Goal: Task Accomplishment & Management: Complete application form

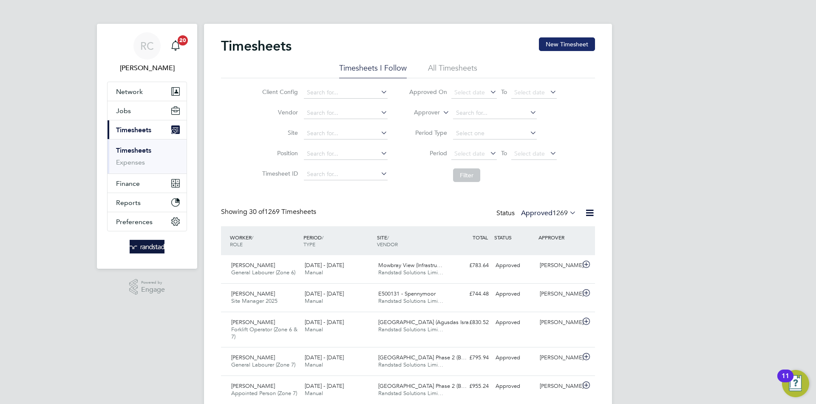
click at [555, 43] on button "New Timesheet" at bounding box center [567, 44] width 56 height 14
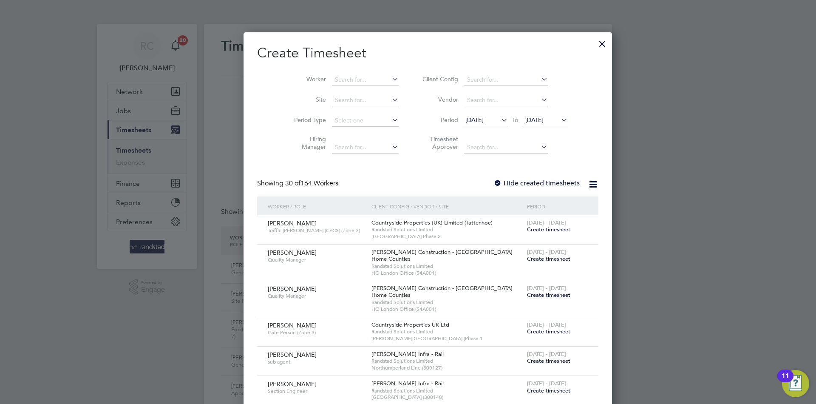
click at [356, 87] on li "Worker" at bounding box center [343, 80] width 132 height 20
click at [349, 77] on input at bounding box center [365, 80] width 67 height 12
type input "[PERSON_NAME]"
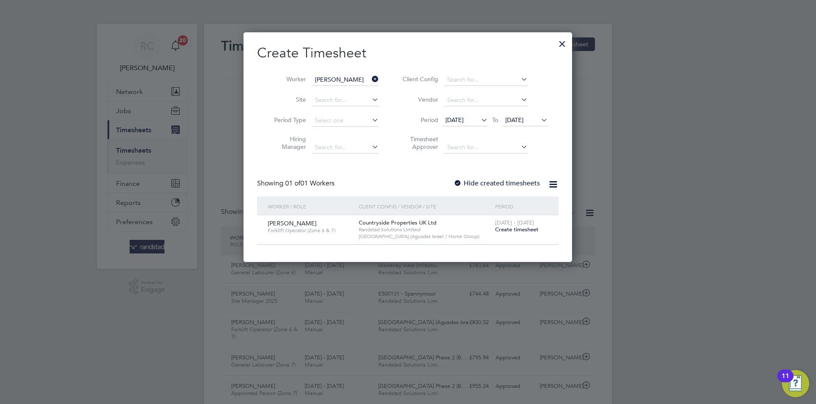
click at [507, 240] on div "[PERSON_NAME] Forklift Operator (Zone 6 & 7) Countryside Properties UK Ltd Rand…" at bounding box center [407, 229] width 301 height 29
click at [509, 235] on div "[DATE] - [DATE] Create timesheet" at bounding box center [521, 226] width 57 height 23
click at [518, 232] on span "Create timesheet" at bounding box center [516, 229] width 43 height 7
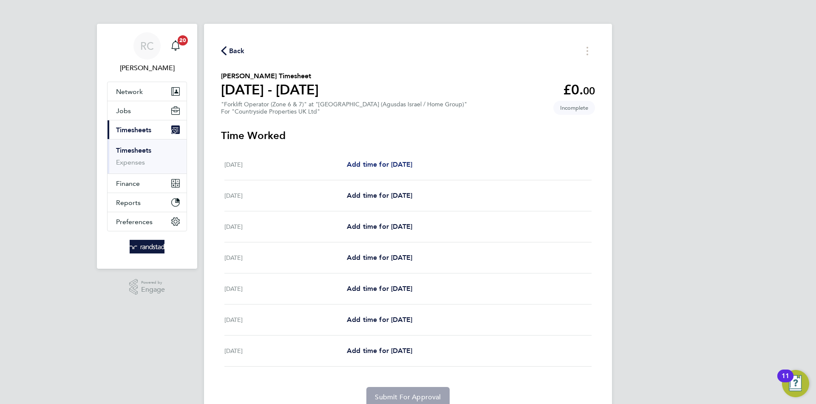
click at [384, 164] on span "Add time for [DATE]" at bounding box center [379, 164] width 65 height 8
select select "30"
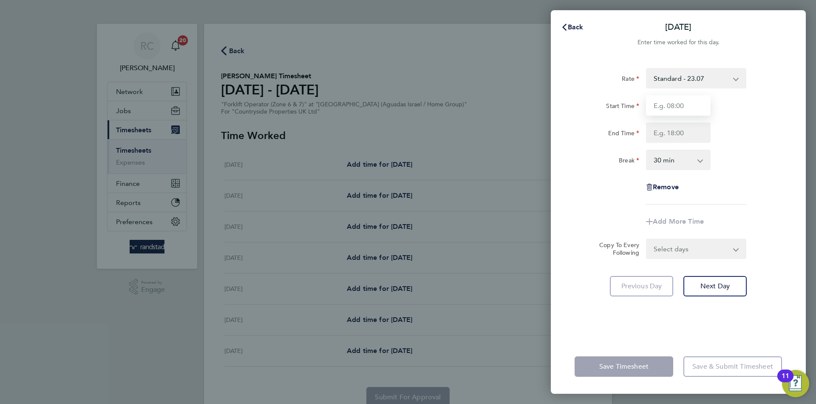
click at [682, 107] on input "Start Time" at bounding box center [678, 105] width 65 height 20
type input "07:30"
type input "17:00"
click at [692, 253] on select "Select days Day Weekday (Mon-Fri) Weekend (Sat-Sun) [DATE] [DATE] [DATE] [DATE]…" at bounding box center [691, 248] width 89 height 19
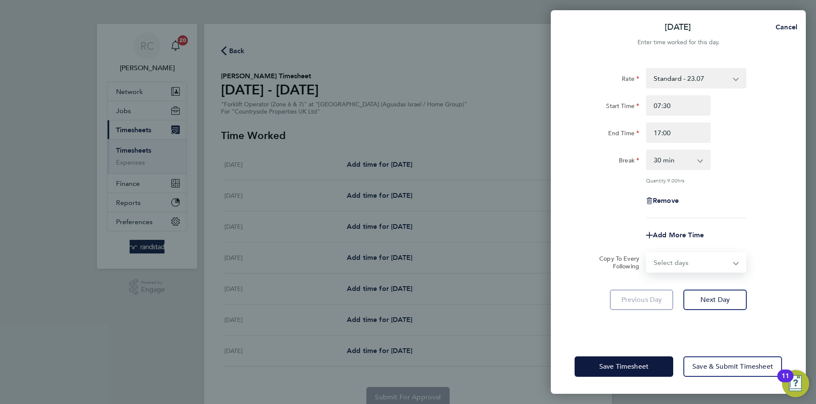
select select "WEEKDAY"
click at [647, 253] on select "Select days Day Weekday (Mon-Fri) Weekend (Sat-Sun) [DATE] [DATE] [DATE] [DATE]…" at bounding box center [691, 262] width 89 height 19
select select "[DATE]"
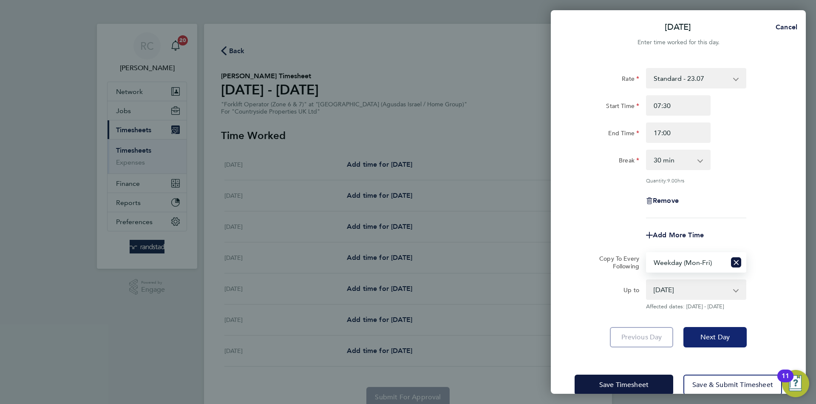
click at [719, 333] on span "Next Day" at bounding box center [715, 337] width 29 height 9
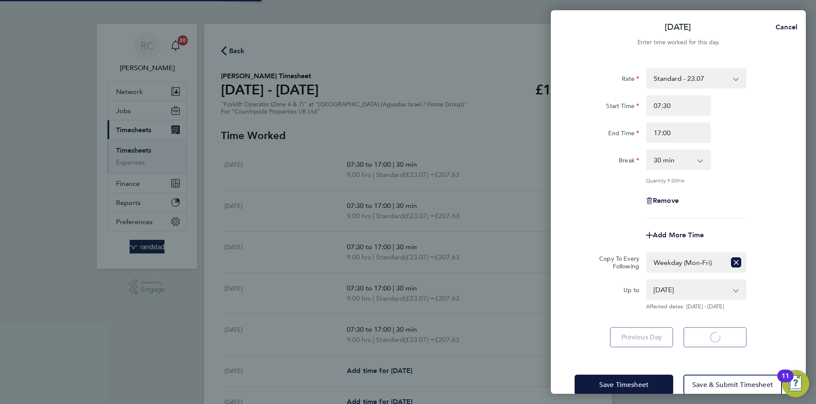
select select "30"
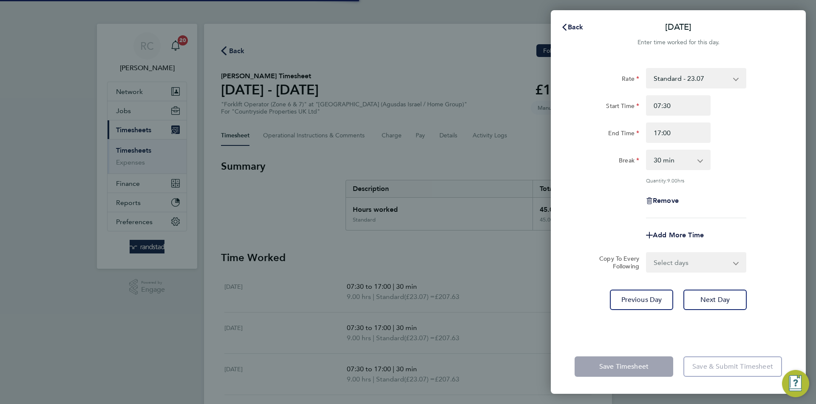
click at [418, 107] on div "Back [DATE] Enter time worked for this day. Rate Standard - 23.07 Start Time 07…" at bounding box center [408, 202] width 816 height 404
click at [572, 31] on button "Back" at bounding box center [573, 27] width 40 height 17
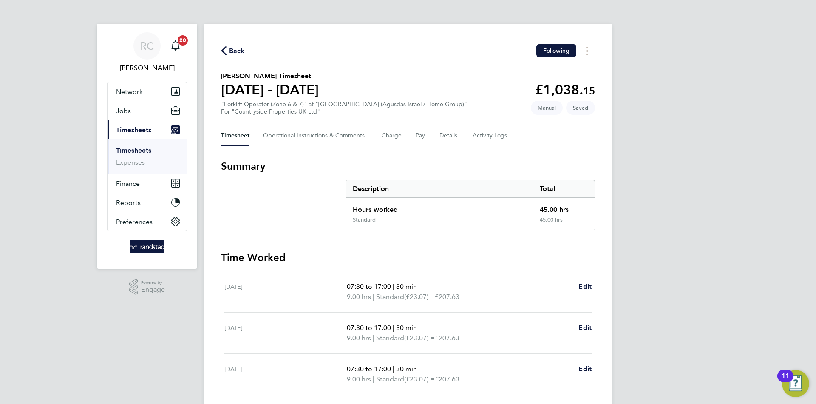
click at [233, 56] on div "Back Following" at bounding box center [408, 50] width 374 height 13
click at [213, 43] on div "Back Following [PERSON_NAME] Timesheet [DATE] - [DATE] £1,038. 15 "Forklift Ope…" at bounding box center [408, 312] width 408 height 577
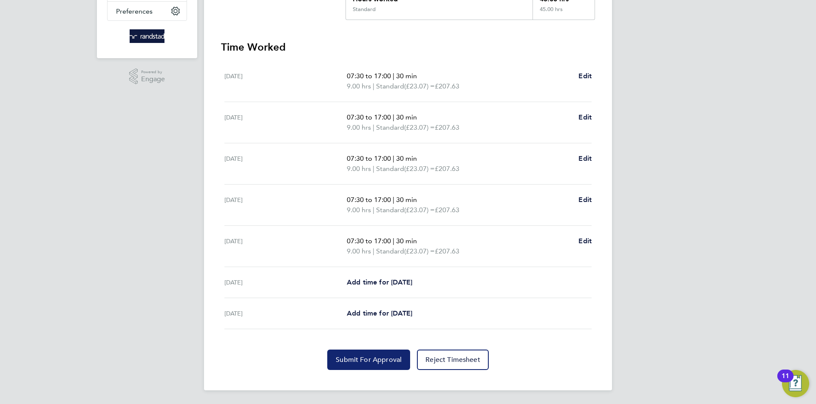
click at [362, 353] on button "Submit For Approval" at bounding box center [368, 360] width 83 height 20
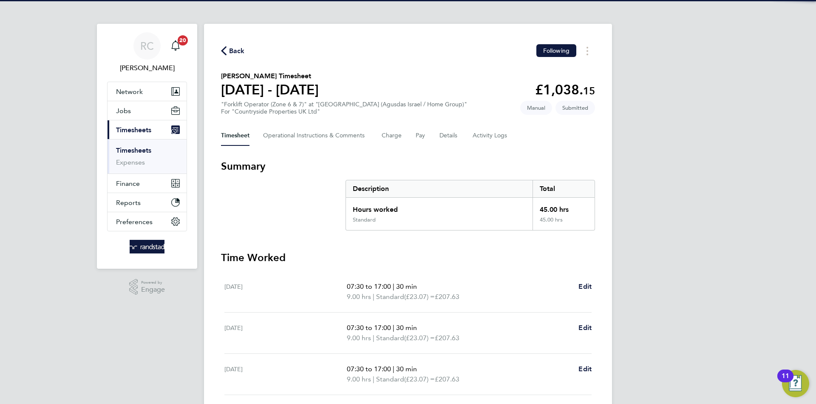
click at [234, 49] on span "Back" at bounding box center [237, 51] width 16 height 10
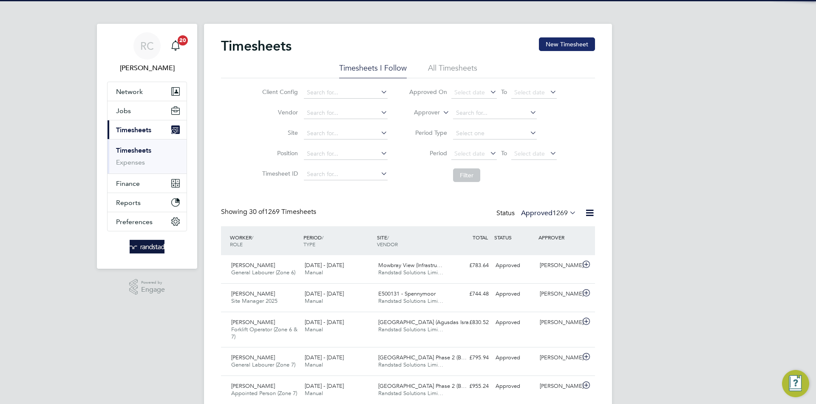
drag, startPoint x: 558, startPoint y: 40, endPoint x: 549, endPoint y: 44, distance: 9.9
click at [551, 43] on button "New Timesheet" at bounding box center [567, 44] width 56 height 14
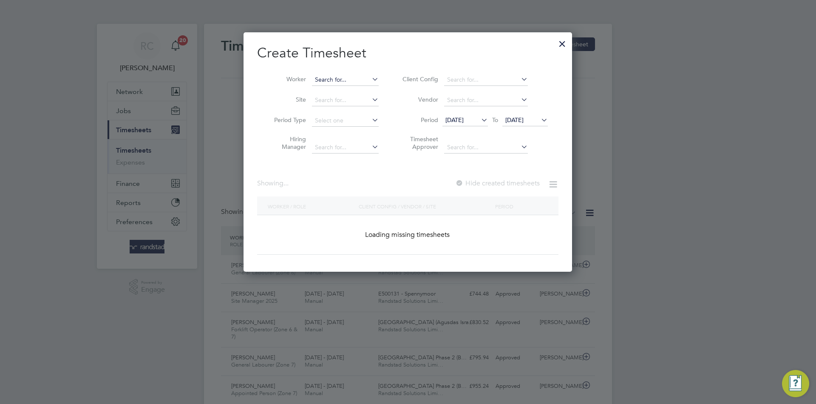
click at [335, 77] on input at bounding box center [345, 80] width 67 height 12
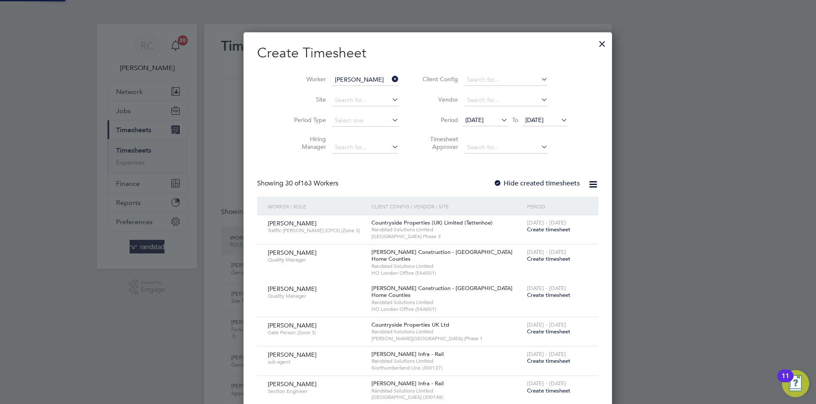
click at [366, 102] on b "Turn" at bounding box center [371, 102] width 11 height 7
type input "[PERSON_NAME]"
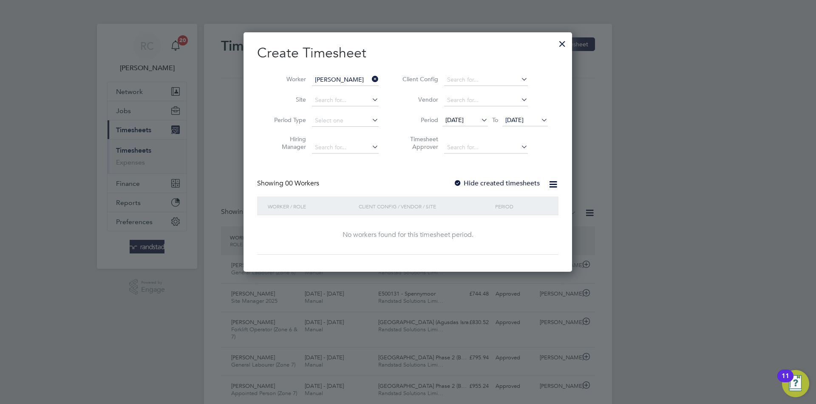
click at [474, 184] on label "Hide created timesheets" at bounding box center [497, 183] width 86 height 9
click at [460, 121] on span "[DATE]" at bounding box center [455, 120] width 18 height 8
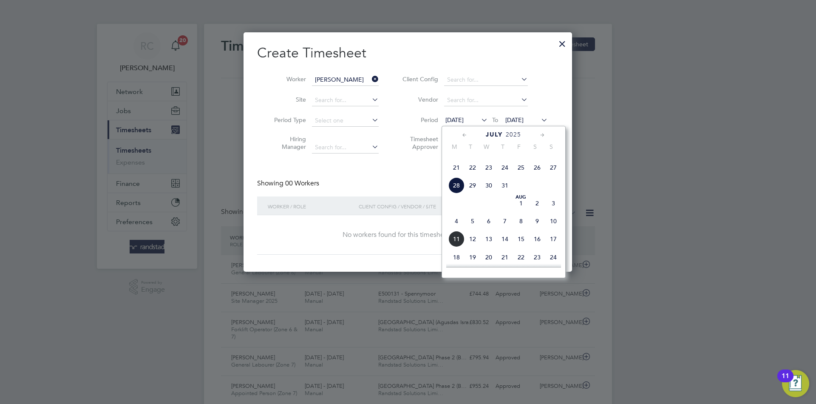
click at [492, 173] on div "[DATE] 2 3 4 5 6 7 8 9 10 11 12 13 14 15 16 17 18 19 20 21 22 23 24 25 26 27 28…" at bounding box center [508, 150] width 125 height 90
click at [489, 157] on span "16" at bounding box center [489, 149] width 16 height 16
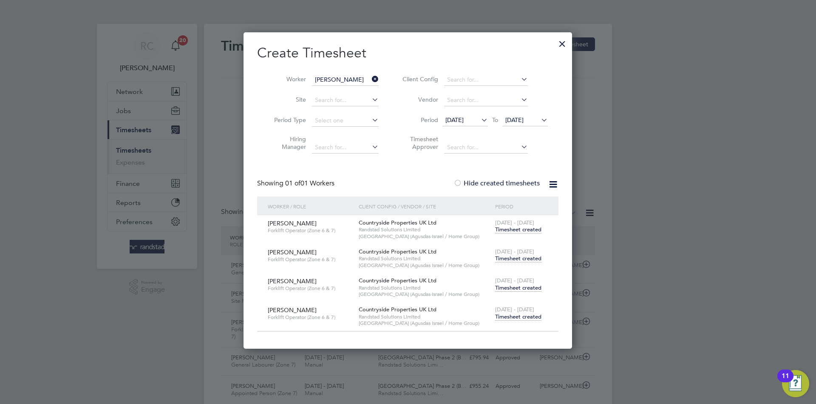
click at [512, 257] on span "Timesheet created" at bounding box center [518, 259] width 46 height 8
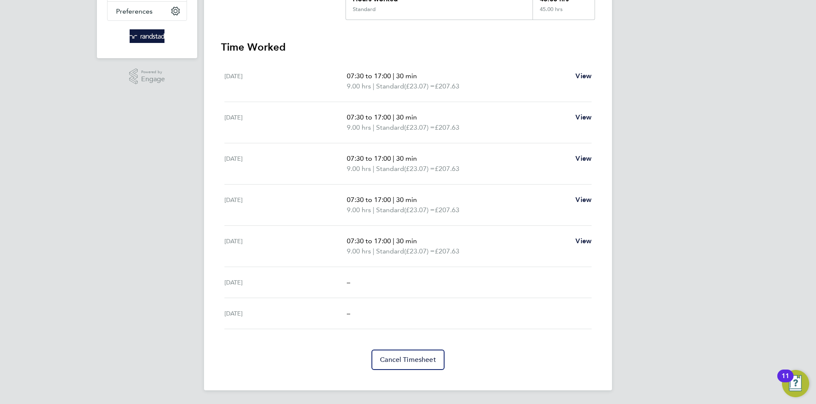
drag, startPoint x: 719, startPoint y: 229, endPoint x: 690, endPoint y: 226, distance: 30.0
click at [718, 228] on div "RC [PERSON_NAME] Notifications 20 Applications: Network Team Members Businesses…" at bounding box center [408, 97] width 816 height 614
